Goal: Task Accomplishment & Management: Use online tool/utility

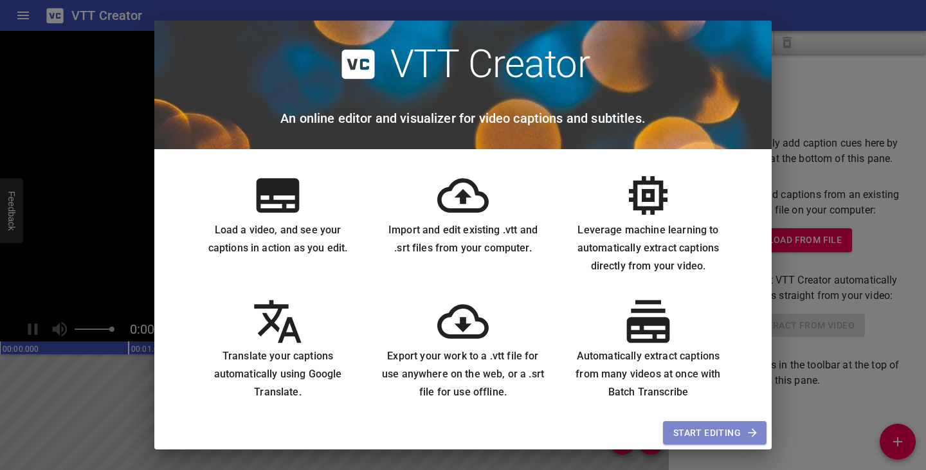
click at [716, 432] on span "Start Editing" at bounding box center [714, 433] width 83 height 16
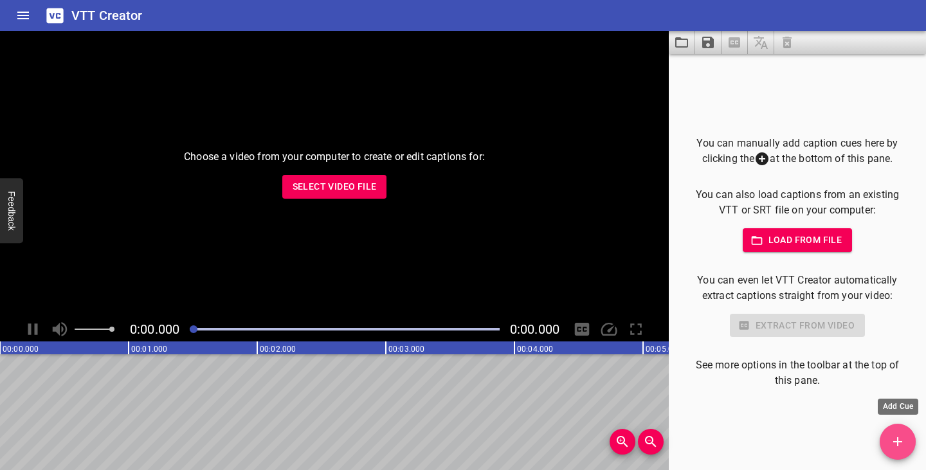
click at [898, 448] on icon "Add Cue" at bounding box center [897, 441] width 15 height 15
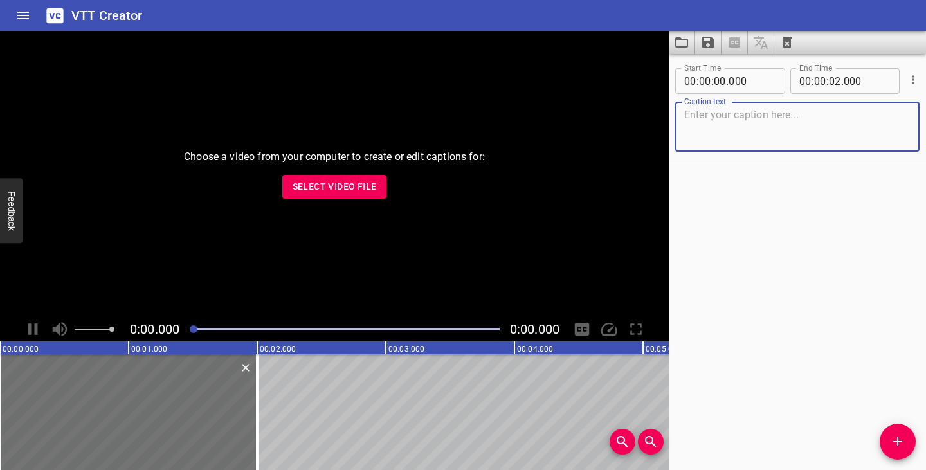
type textarea "r"
type textarea "prova"
click at [796, 258] on div "Start Time 00 : 00 : 00 . 000 Start Time End Time 00 : 00 : 02 . 000 End Time C…" at bounding box center [797, 262] width 257 height 416
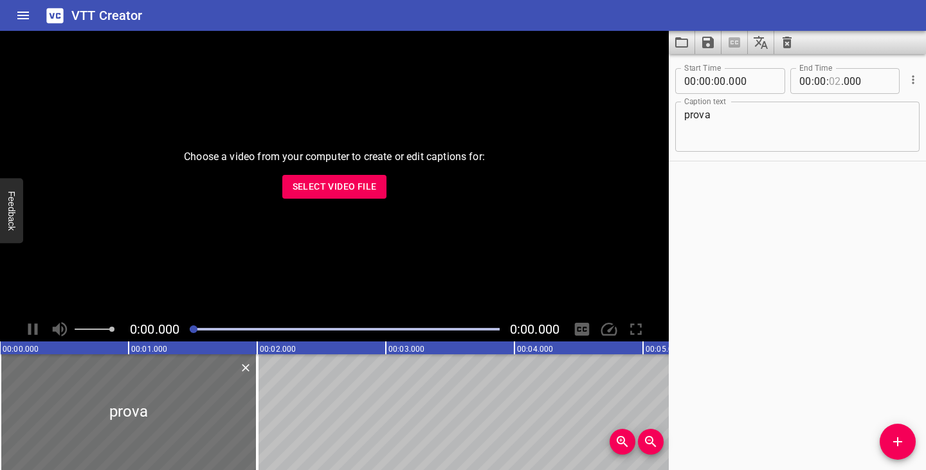
click at [834, 77] on input "number" at bounding box center [835, 81] width 12 height 26
type input "02"
click at [913, 82] on icon "Cue Options" at bounding box center [913, 79] width 13 height 13
click at [846, 217] on div at bounding box center [463, 235] width 926 height 470
click at [897, 444] on icon "Add Cue" at bounding box center [897, 441] width 15 height 15
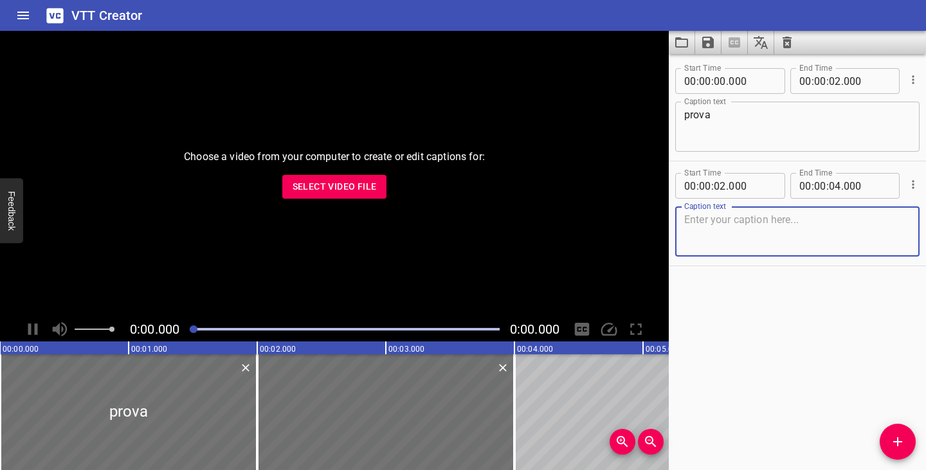
click at [897, 444] on icon "Add Cue" at bounding box center [897, 441] width 15 height 15
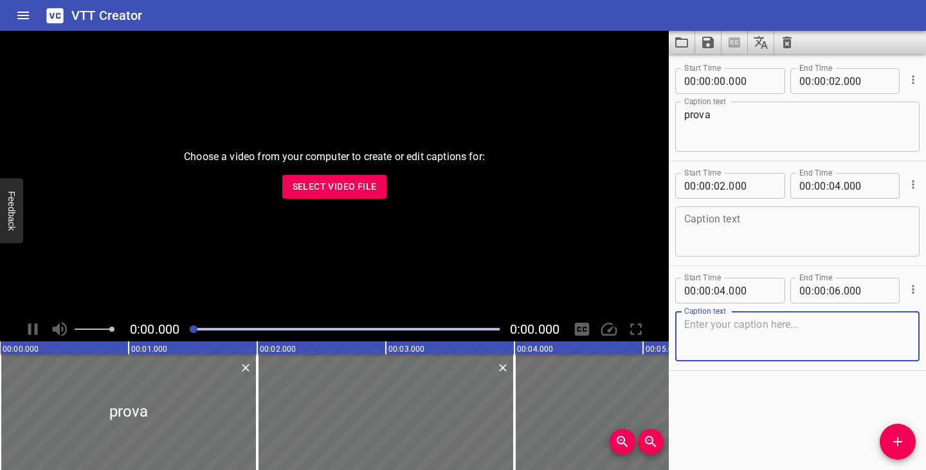
click at [897, 444] on icon "Add Cue" at bounding box center [897, 441] width 15 height 15
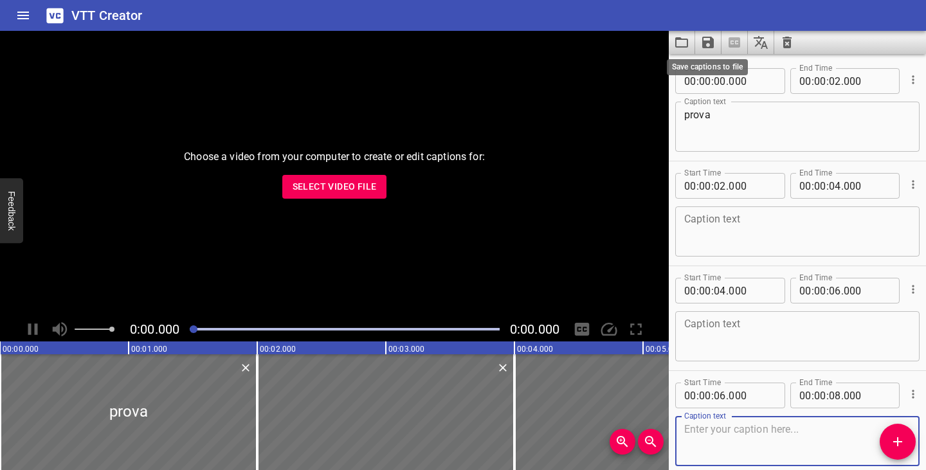
click at [710, 42] on icon "Save captions to file" at bounding box center [708, 43] width 12 height 12
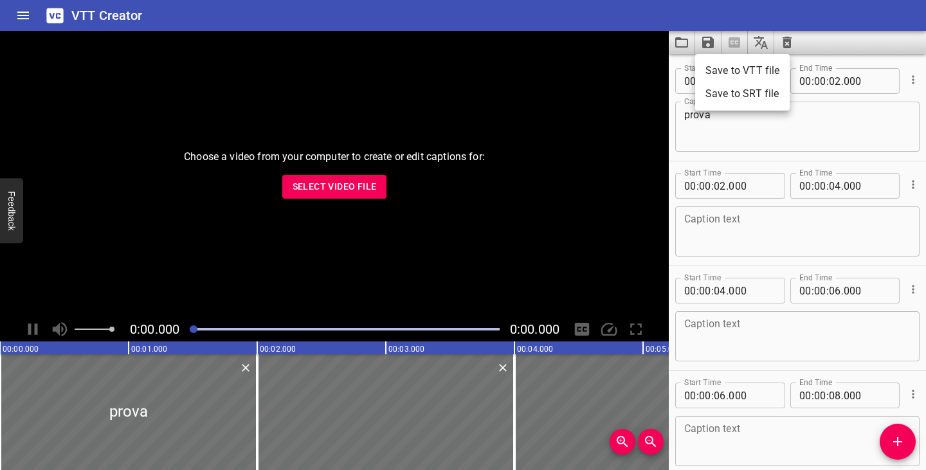
click at [717, 76] on li "Save to VTT file" at bounding box center [742, 70] width 95 height 23
click at [22, 17] on icon "Home" at bounding box center [22, 15] width 15 height 15
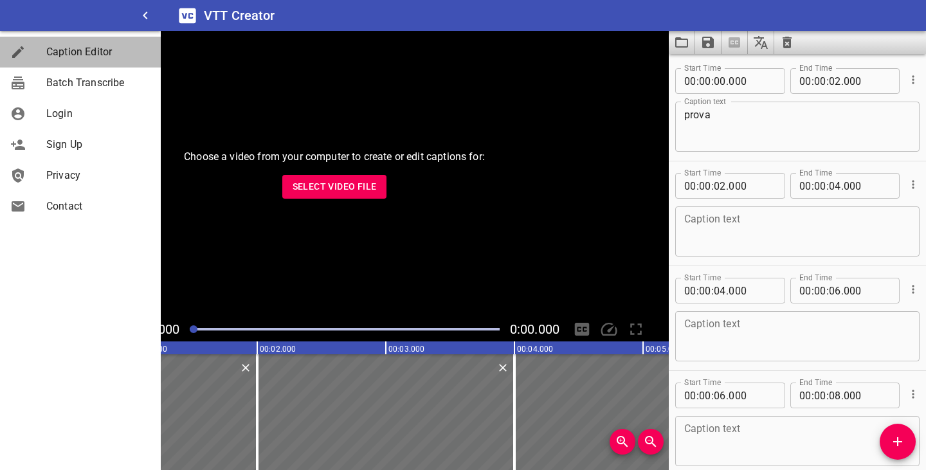
click at [73, 51] on span "Caption Editor" at bounding box center [98, 51] width 104 height 15
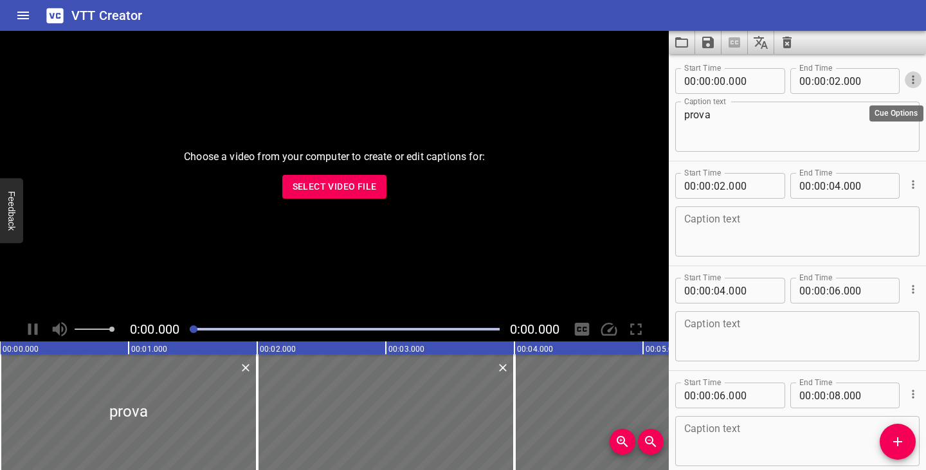
click at [912, 83] on icon "Cue Options" at bounding box center [913, 79] width 13 height 13
click at [877, 80] on li "Advanced options..." at bounding box center [859, 79] width 112 height 23
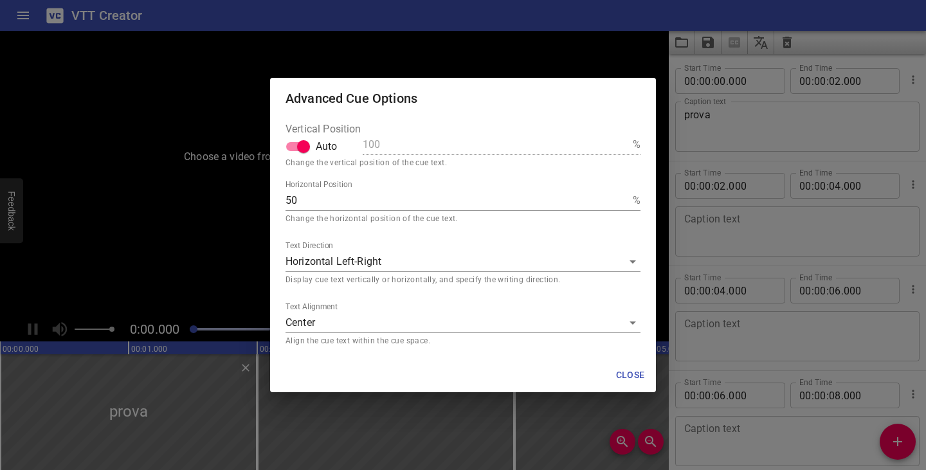
drag, startPoint x: 312, startPoint y: 199, endPoint x: 248, endPoint y: 199, distance: 63.7
click at [286, 199] on input "50" at bounding box center [457, 200] width 342 height 21
type input "80"
click at [623, 376] on span "Close" at bounding box center [630, 375] width 31 height 16
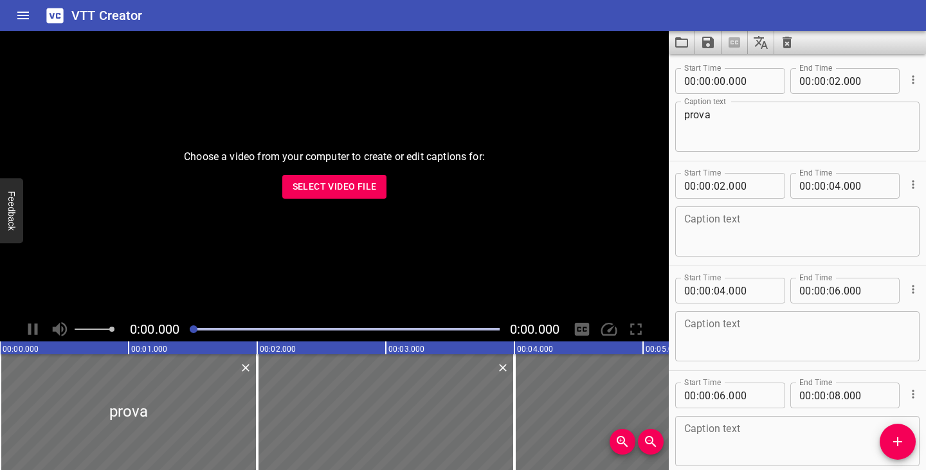
click at [918, 77] on icon "Cue Options" at bounding box center [913, 79] width 13 height 13
click at [864, 81] on li "Advanced options..." at bounding box center [859, 79] width 112 height 23
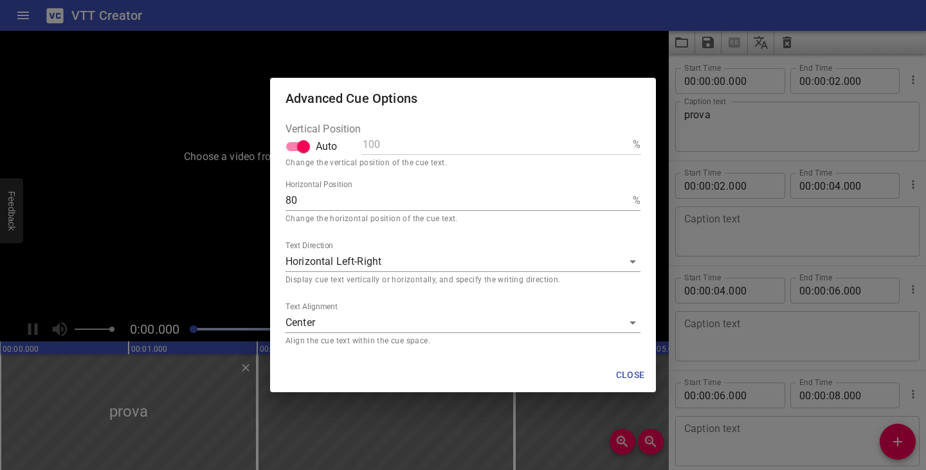
click at [628, 379] on span "Close" at bounding box center [630, 375] width 31 height 16
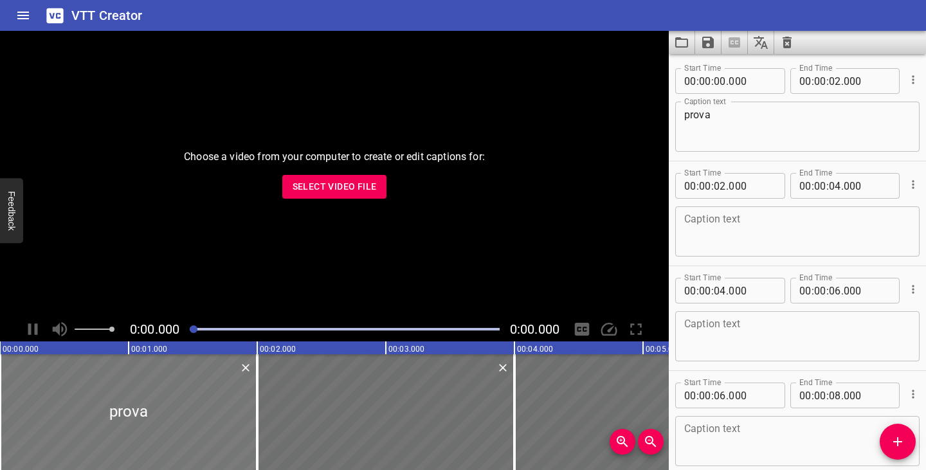
click at [123, 417] on div at bounding box center [128, 412] width 257 height 116
